Goal: Information Seeking & Learning: Learn about a topic

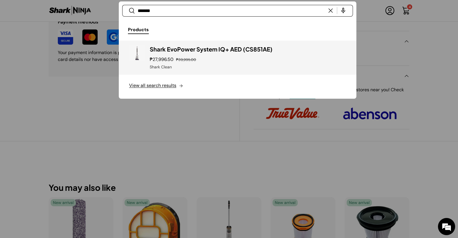
type input "*******"
click at [224, 56] on div "₱27,996.50 ₱39,995.00" at bounding box center [248, 59] width 196 height 7
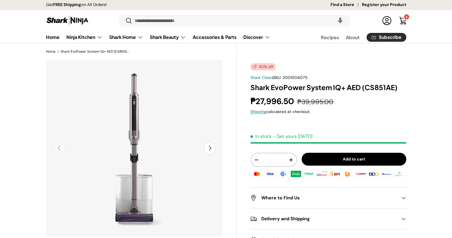
click at [287, 91] on h1 "Shark EvoPower System IQ+ AED (CS851AE)" at bounding box center [329, 87] width 156 height 9
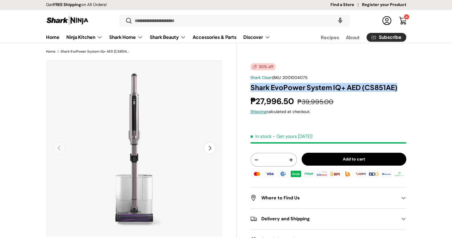
click at [287, 91] on h1 "Shark EvoPower System IQ+ AED (CS851AE)" at bounding box center [329, 87] width 156 height 9
copy div "Shark EvoPower System IQ+ AED (CS851AE)"
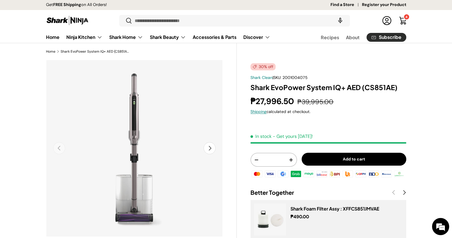
click at [299, 78] on span "2001004075" at bounding box center [295, 77] width 25 height 5
copy span "2001004075"
click at [52, 21] on img at bounding box center [67, 20] width 43 height 11
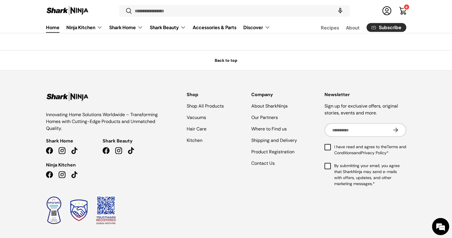
scroll to position [1409, 0]
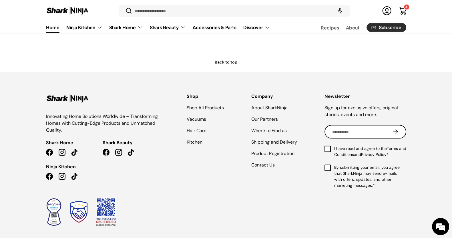
click at [367, 138] on input "Email" at bounding box center [363, 131] width 75 height 11
